Goal: Information Seeking & Learning: Compare options

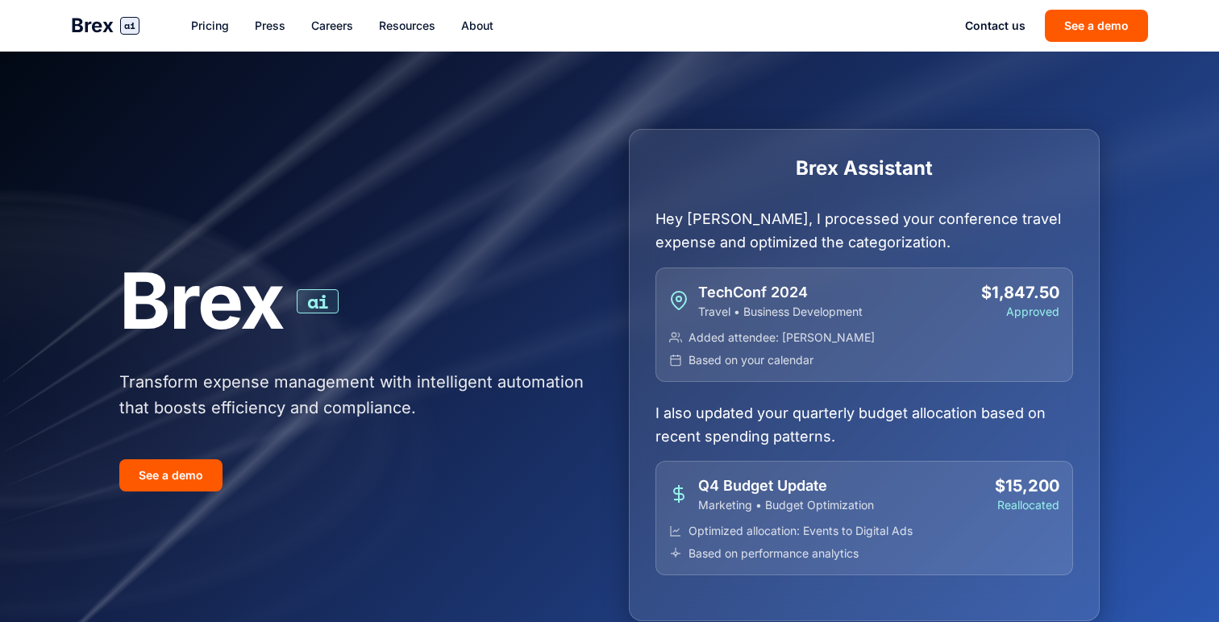
click at [193, 27] on link "Pricing" at bounding box center [210, 26] width 38 height 16
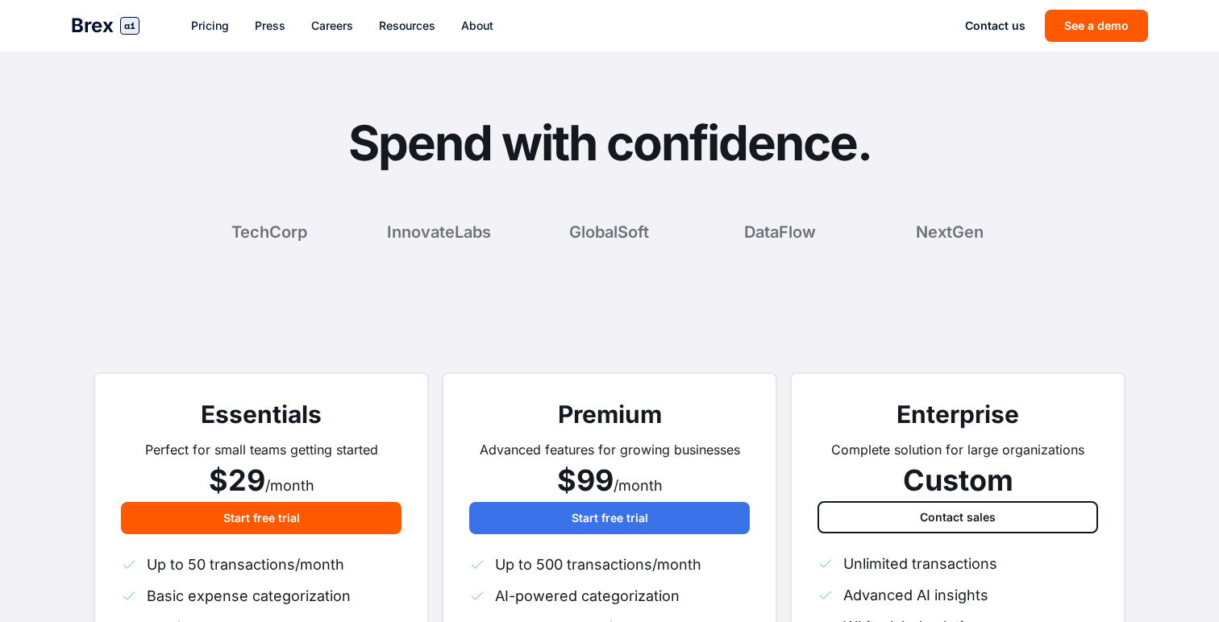
click at [590, 481] on span "$99" at bounding box center [585, 480] width 56 height 35
click at [89, 36] on span "Brex" at bounding box center [92, 26] width 43 height 26
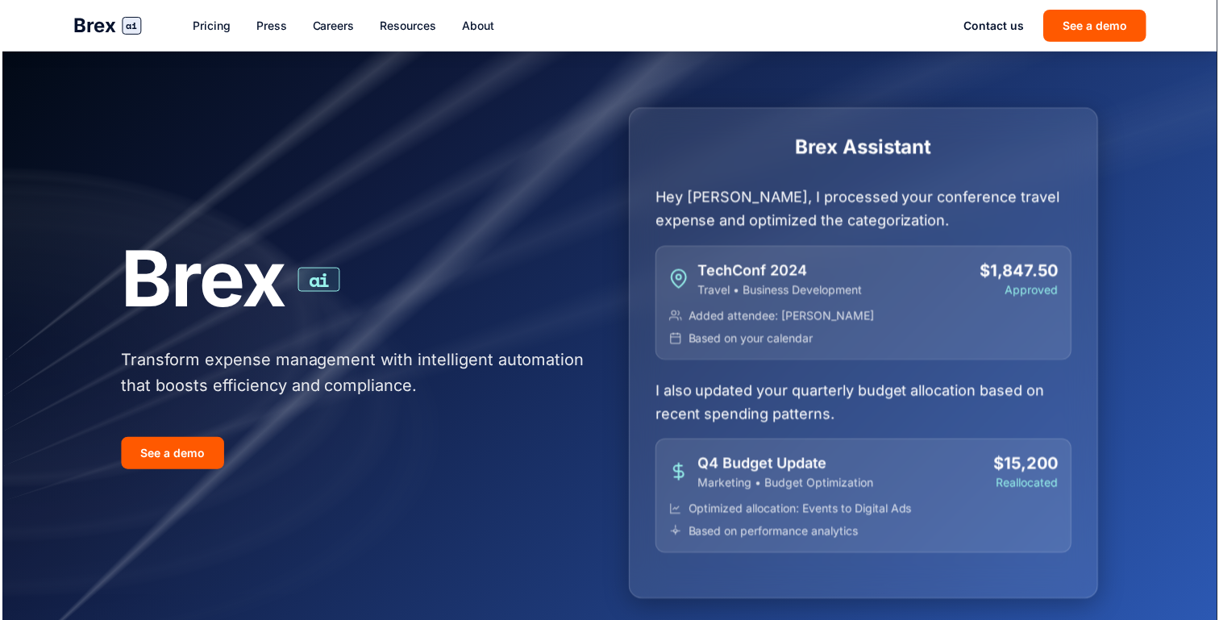
scroll to position [13, 0]
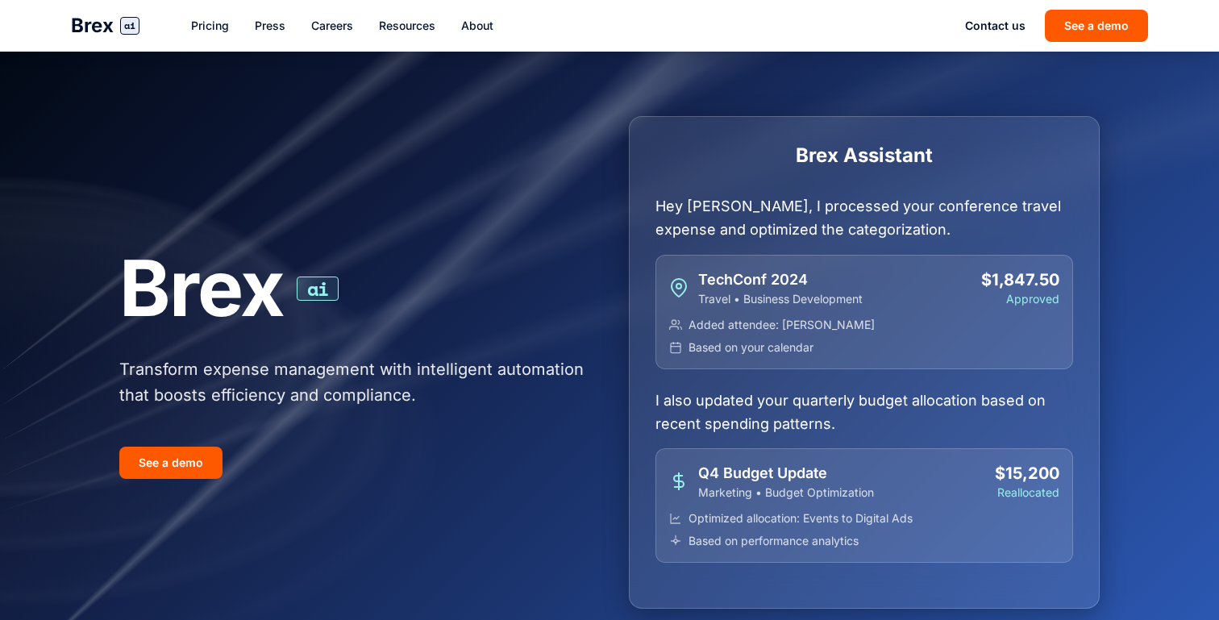
click at [216, 10] on div "Brex ai Pricing Press Careers Resources About Contact us See a demo" at bounding box center [609, 26] width 1128 height 52
click at [217, 28] on link "Pricing" at bounding box center [210, 26] width 38 height 16
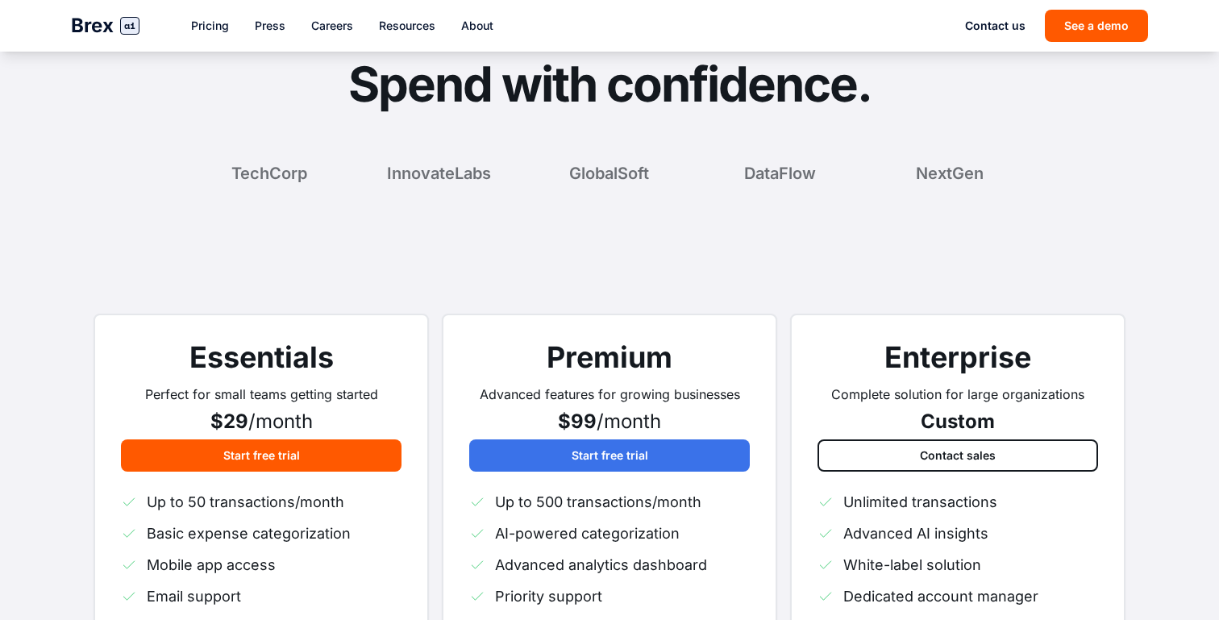
scroll to position [90, 0]
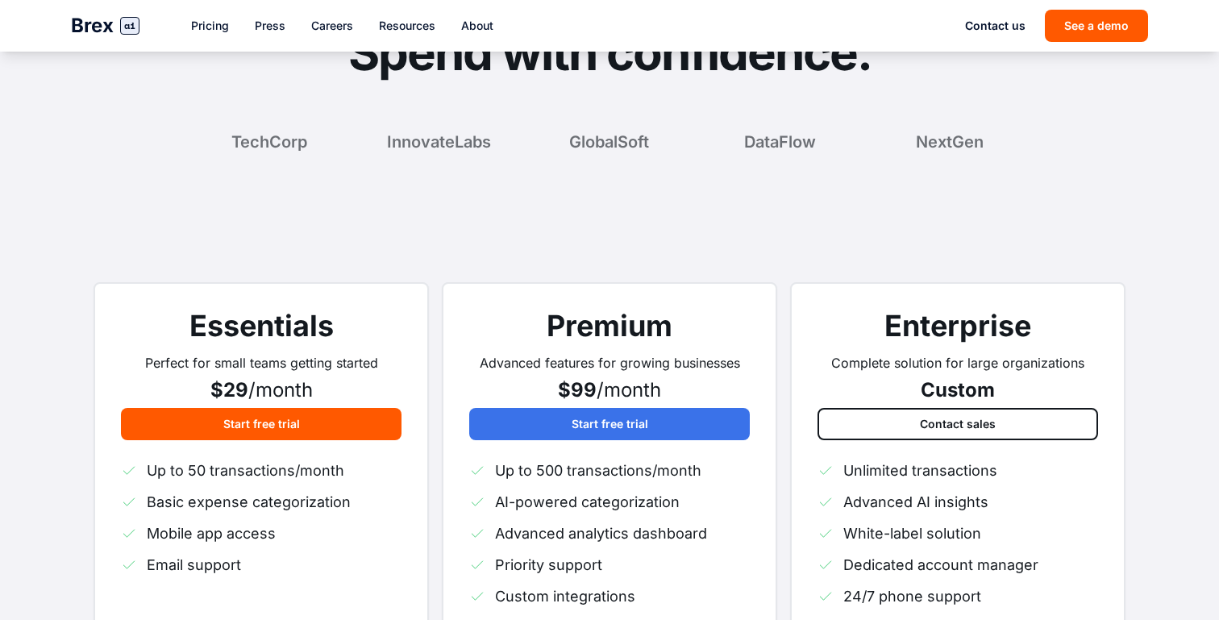
click at [931, 385] on span "Custom" at bounding box center [958, 389] width 74 height 23
click at [626, 394] on span "/month" at bounding box center [628, 389] width 64 height 23
click at [575, 392] on span "$99" at bounding box center [577, 389] width 39 height 23
click at [584, 317] on h3 "Premium" at bounding box center [609, 326] width 281 height 32
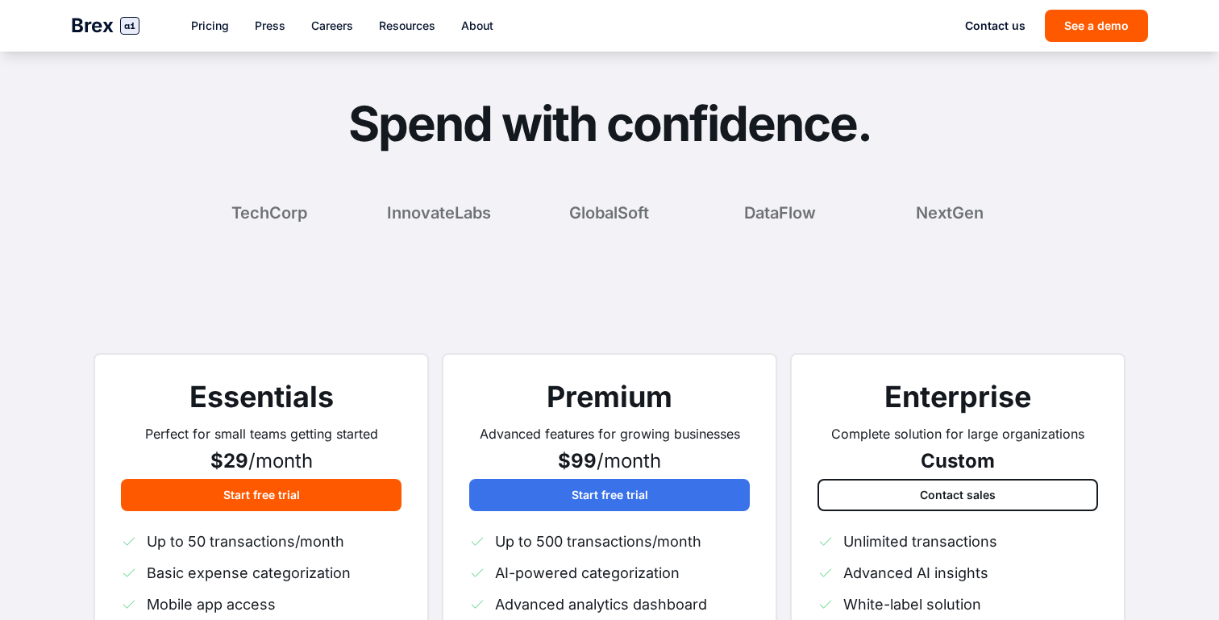
scroll to position [0, 0]
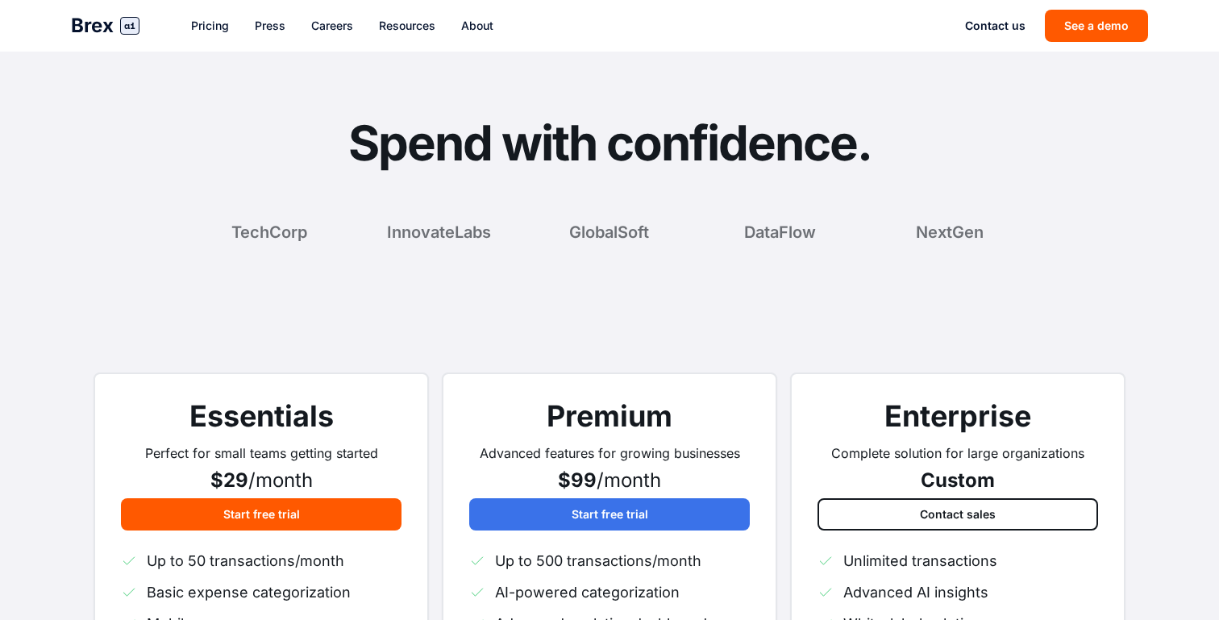
click at [418, 27] on link "Resources" at bounding box center [407, 26] width 56 height 16
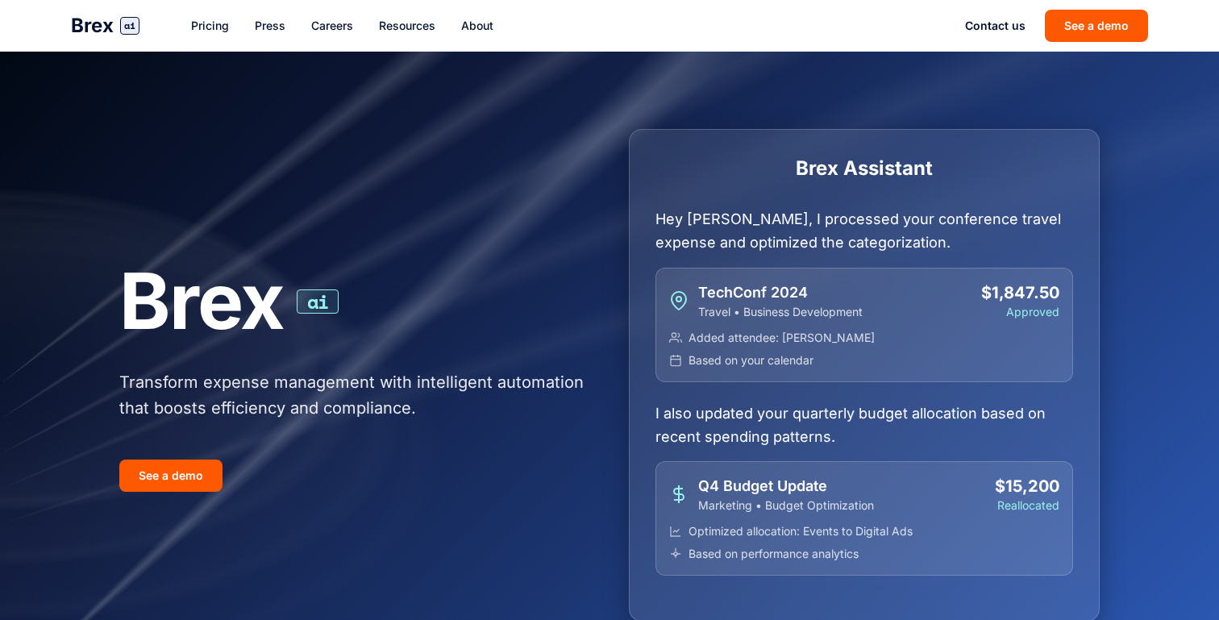
click at [189, 23] on div "Brex ai Pricing Press Careers Resources About Contact us See a demo" at bounding box center [609, 26] width 1128 height 52
click at [206, 20] on link "Pricing" at bounding box center [210, 26] width 38 height 16
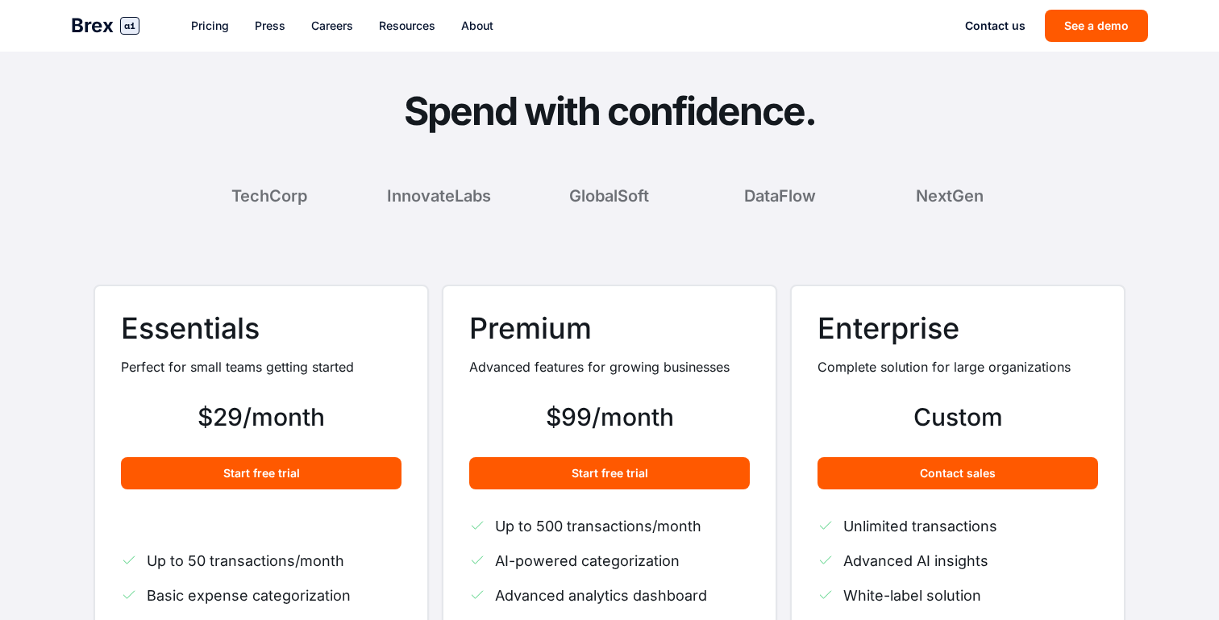
click at [567, 422] on div "$99/month" at bounding box center [609, 416] width 281 height 29
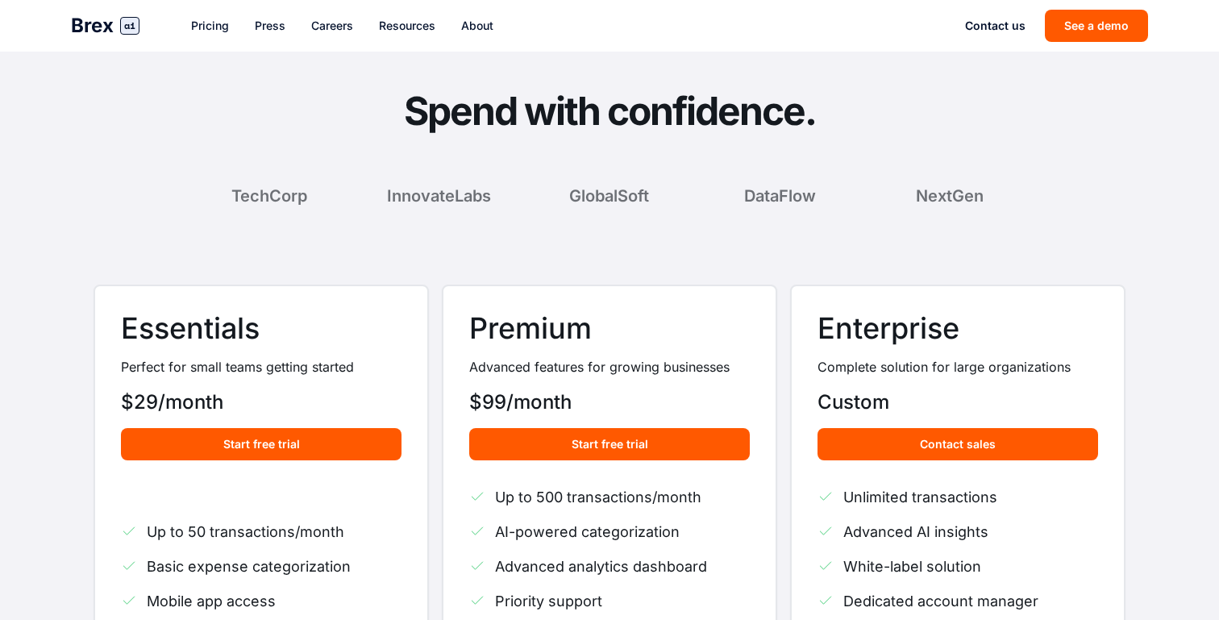
click at [851, 396] on div "Custom" at bounding box center [957, 402] width 281 height 26
click at [517, 338] on h3 "Premium" at bounding box center [609, 328] width 281 height 32
click at [559, 330] on h3 "Premium" at bounding box center [609, 328] width 281 height 32
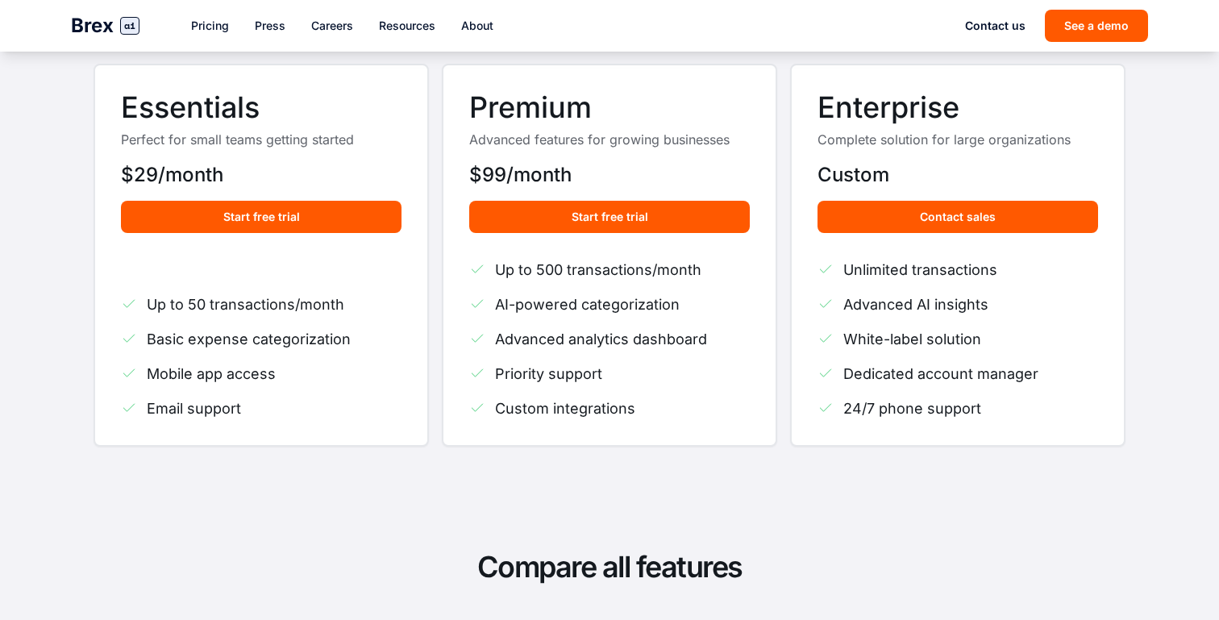
scroll to position [224, 0]
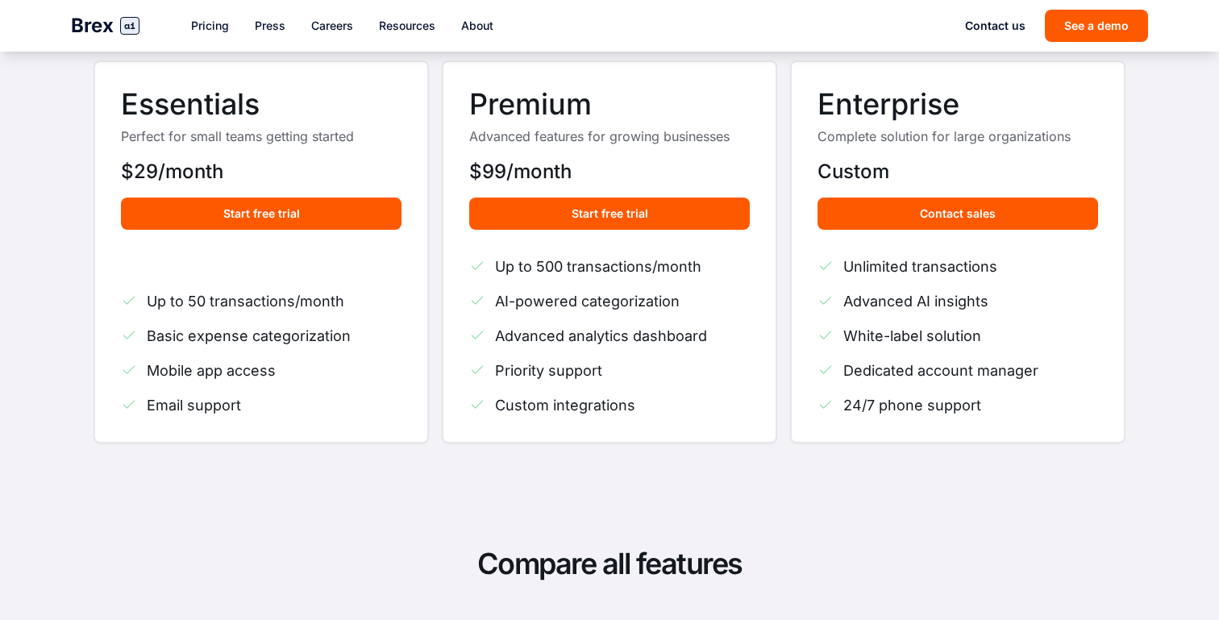
click at [563, 103] on h3 "Premium" at bounding box center [609, 104] width 281 height 32
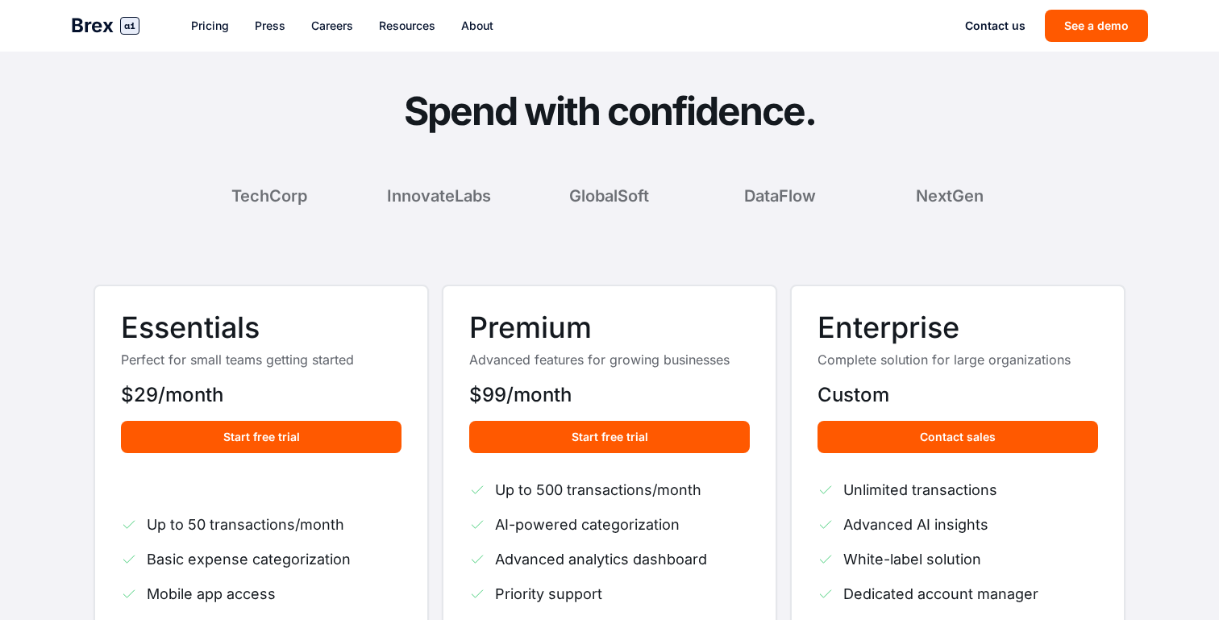
click at [490, 342] on h3 "Premium" at bounding box center [609, 328] width 281 height 32
click at [506, 314] on h3 "Premium" at bounding box center [609, 328] width 281 height 32
click at [506, 317] on h3 "Premium" at bounding box center [609, 328] width 281 height 32
click at [223, 320] on h3 "Essentials" at bounding box center [261, 328] width 281 height 32
